Goal: Task Accomplishment & Management: Use online tool/utility

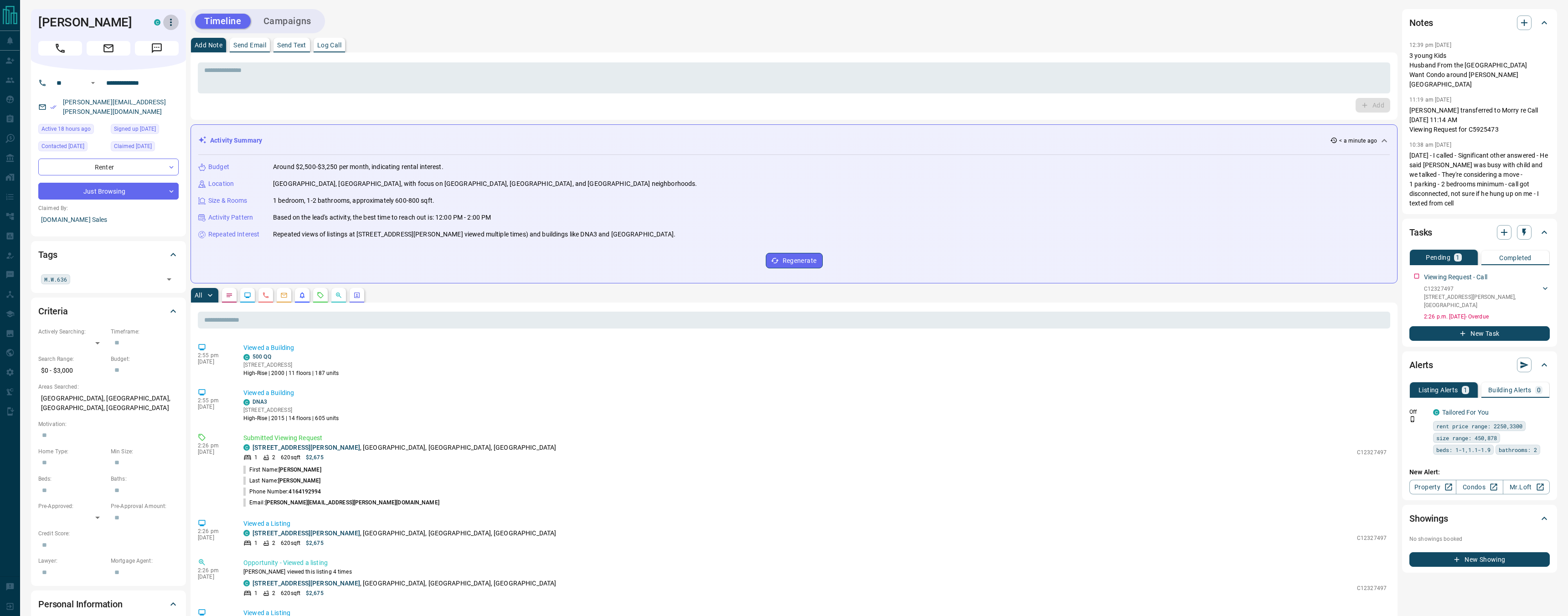
click at [170, 19] on icon "button" at bounding box center [171, 23] width 11 height 11
click at [169, 32] on ul "Reassign Lead Reallocate Mark as Realtor Login as [PERSON_NAME]" at bounding box center [143, 61] width 78 height 62
click at [164, 43] on li "Reassign Lead" at bounding box center [143, 40] width 78 height 13
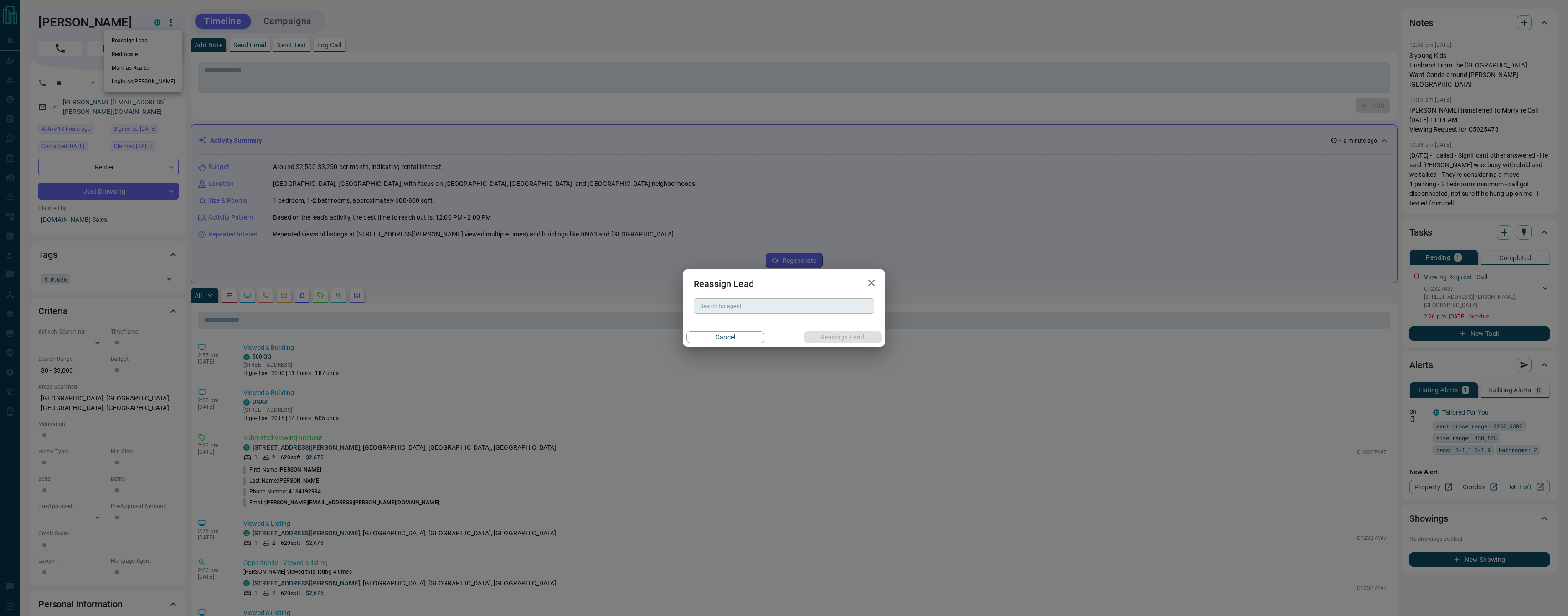
click at [825, 313] on div "Search for agent" at bounding box center [784, 306] width 181 height 15
click at [732, 302] on input "*" at bounding box center [783, 306] width 173 height 10
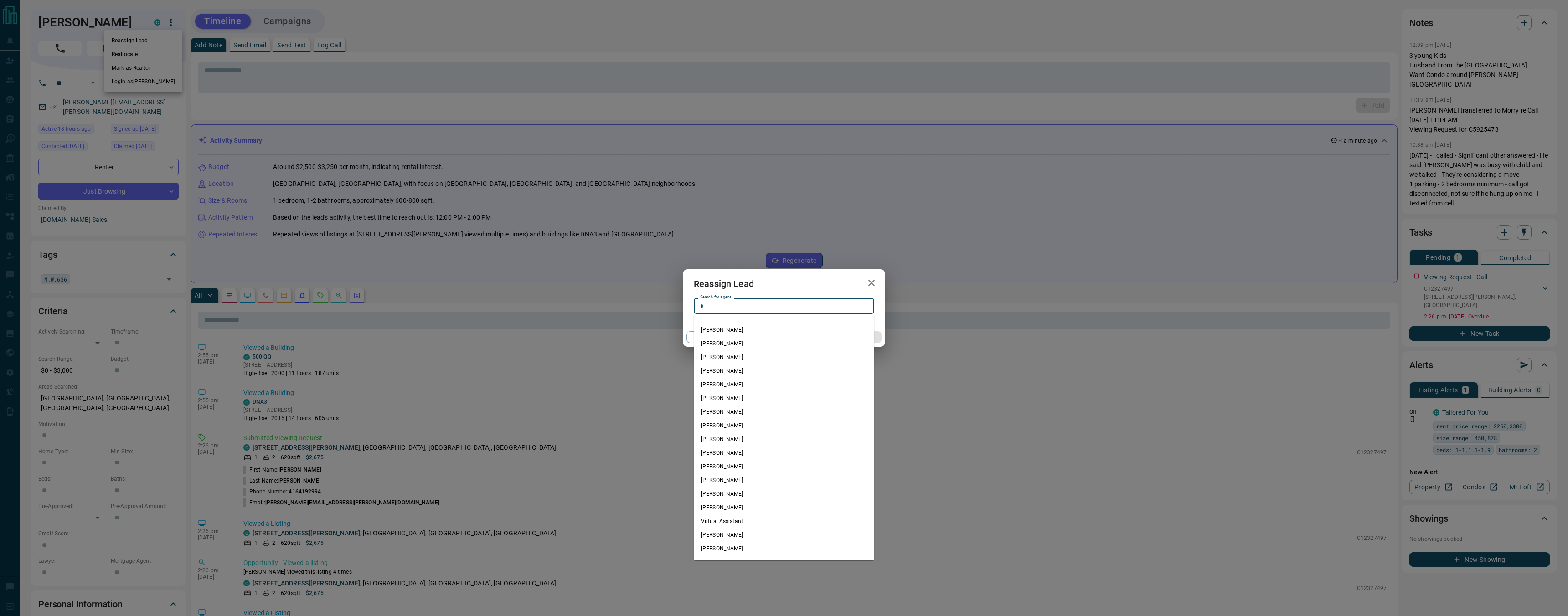
click at [734, 307] on input "*" at bounding box center [783, 306] width 173 height 10
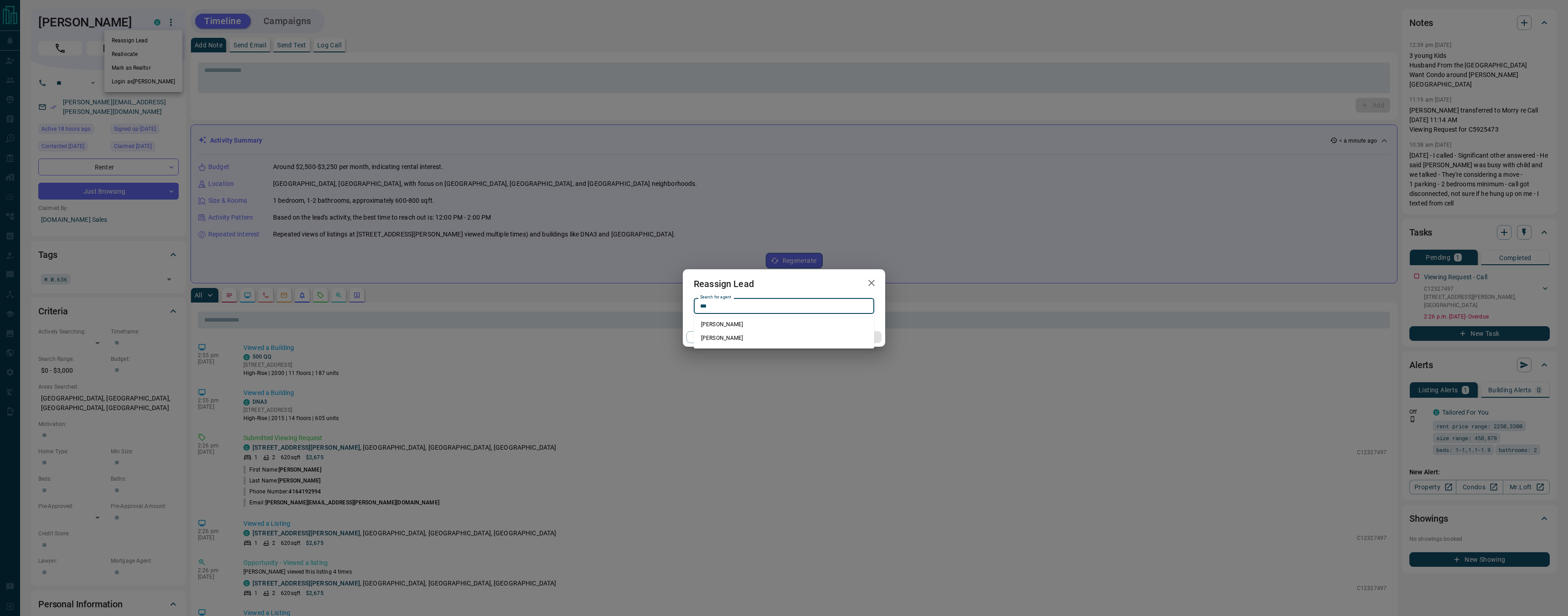
click at [737, 325] on li "[PERSON_NAME]" at bounding box center [784, 324] width 181 height 13
type input "********"
click at [823, 344] on div "Cancel Reassign Lead" at bounding box center [784, 337] width 202 height 19
click at [832, 338] on button "Reassign Lead" at bounding box center [842, 337] width 78 height 12
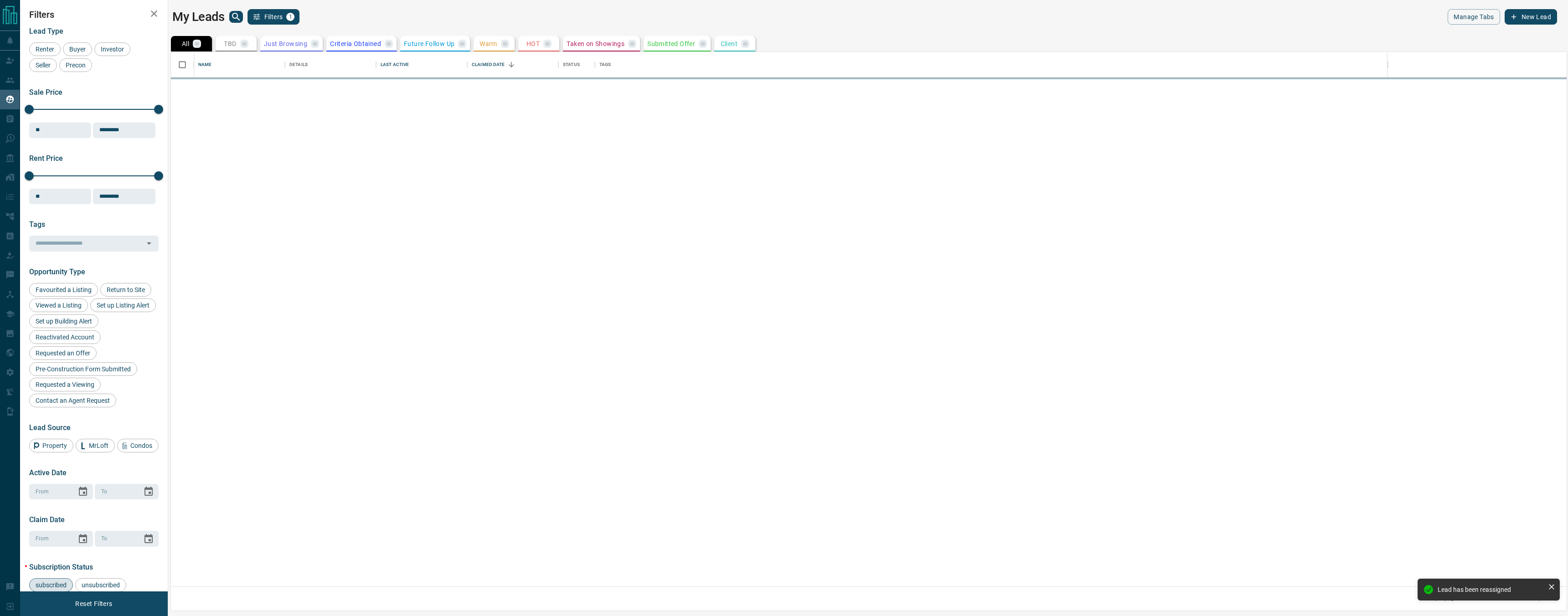
scroll to position [534, 1396]
